Goal: Task Accomplishment & Management: Manage account settings

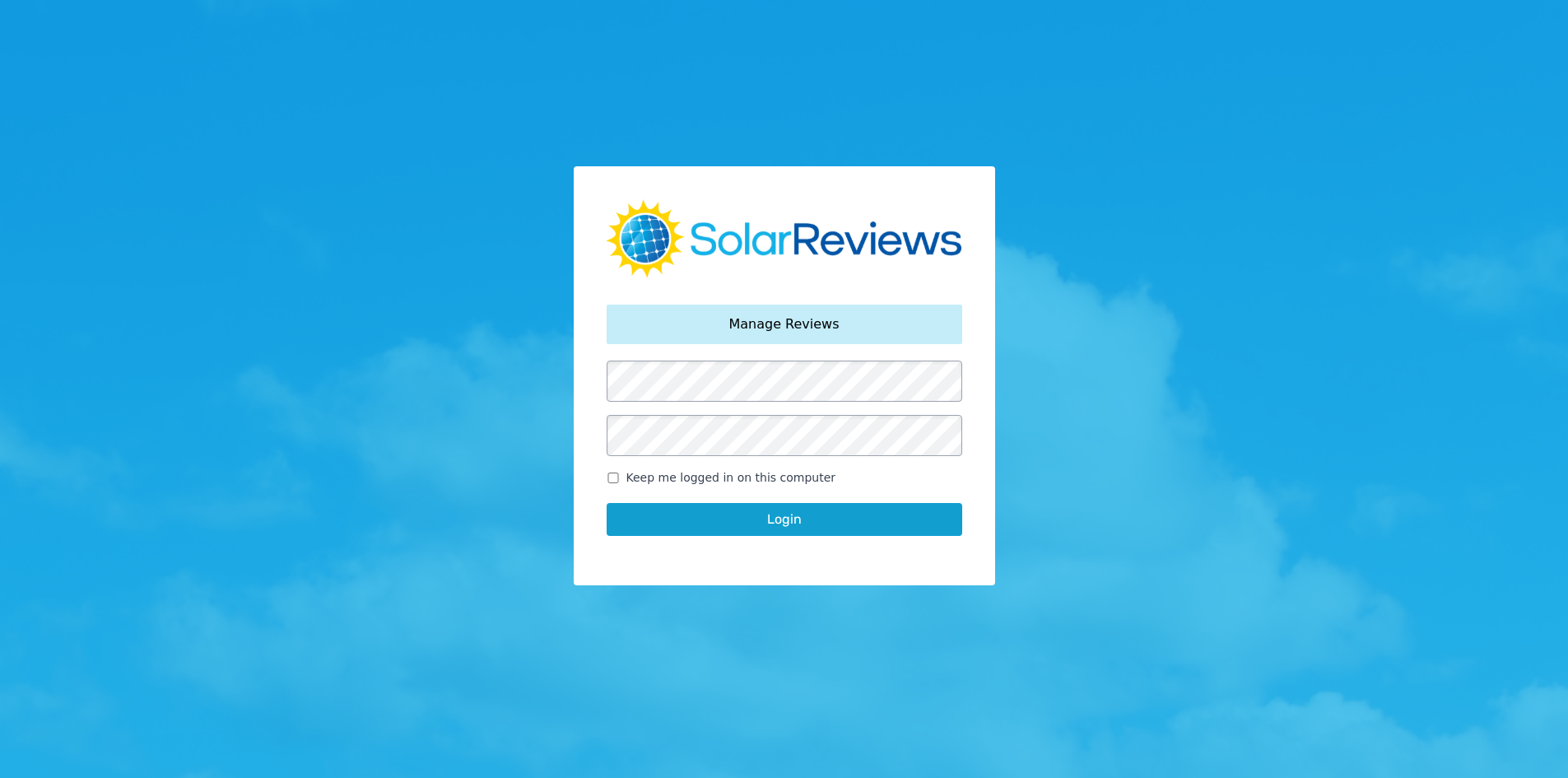
click at [686, 485] on span "Keep me logged in on this computer" at bounding box center [731, 477] width 210 height 17
click at [620, 483] on input "Keep me logged in on this computer" at bounding box center [613, 478] width 13 height 11
checkbox input "true"
click at [691, 499] on div "Login" at bounding box center [784, 520] width 355 height 66
click at [678, 516] on button "Login" at bounding box center [784, 519] width 355 height 33
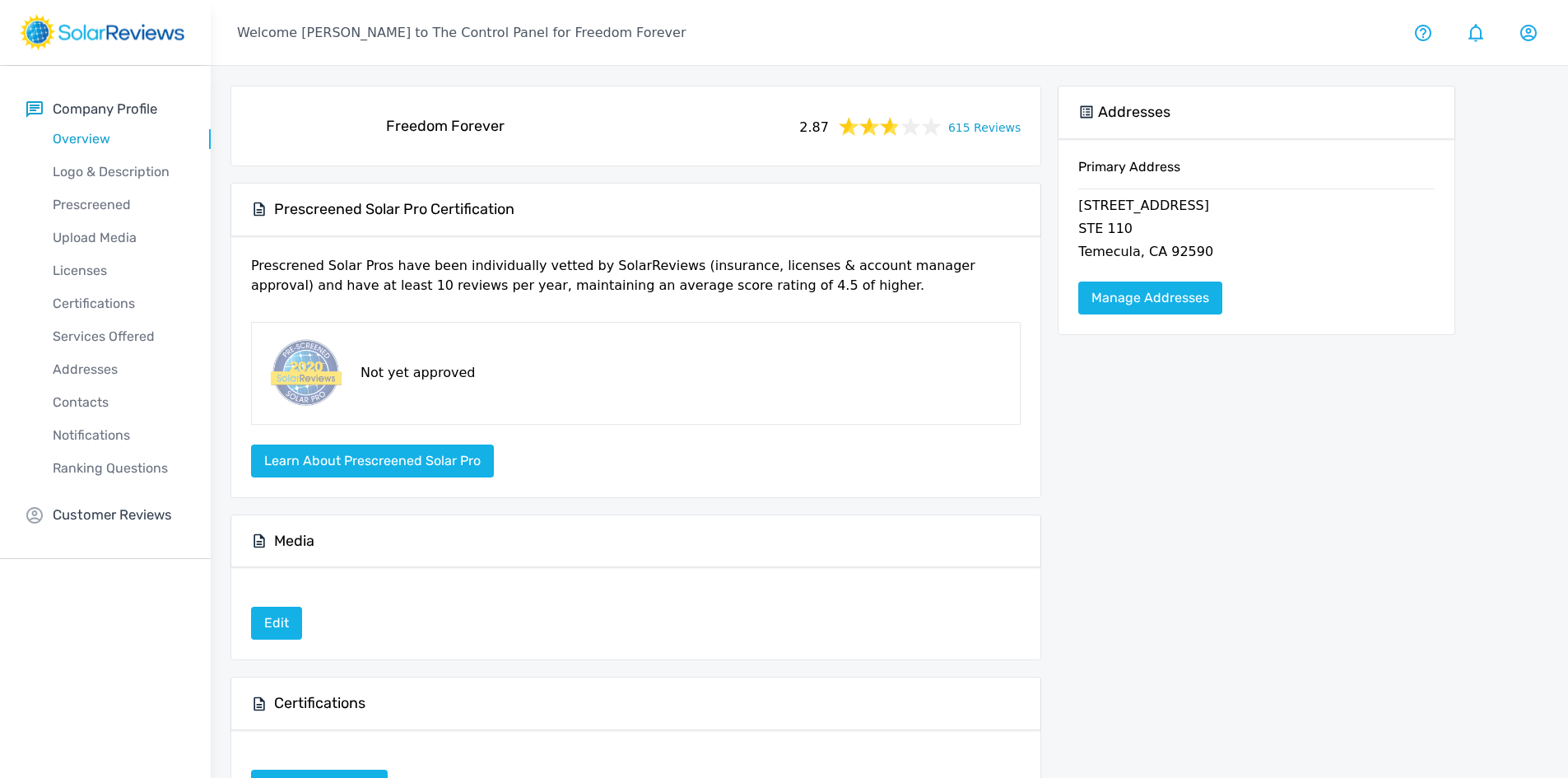
click at [990, 130] on link "615 Reviews" at bounding box center [985, 126] width 73 height 20
